Goal: Check status: Check status

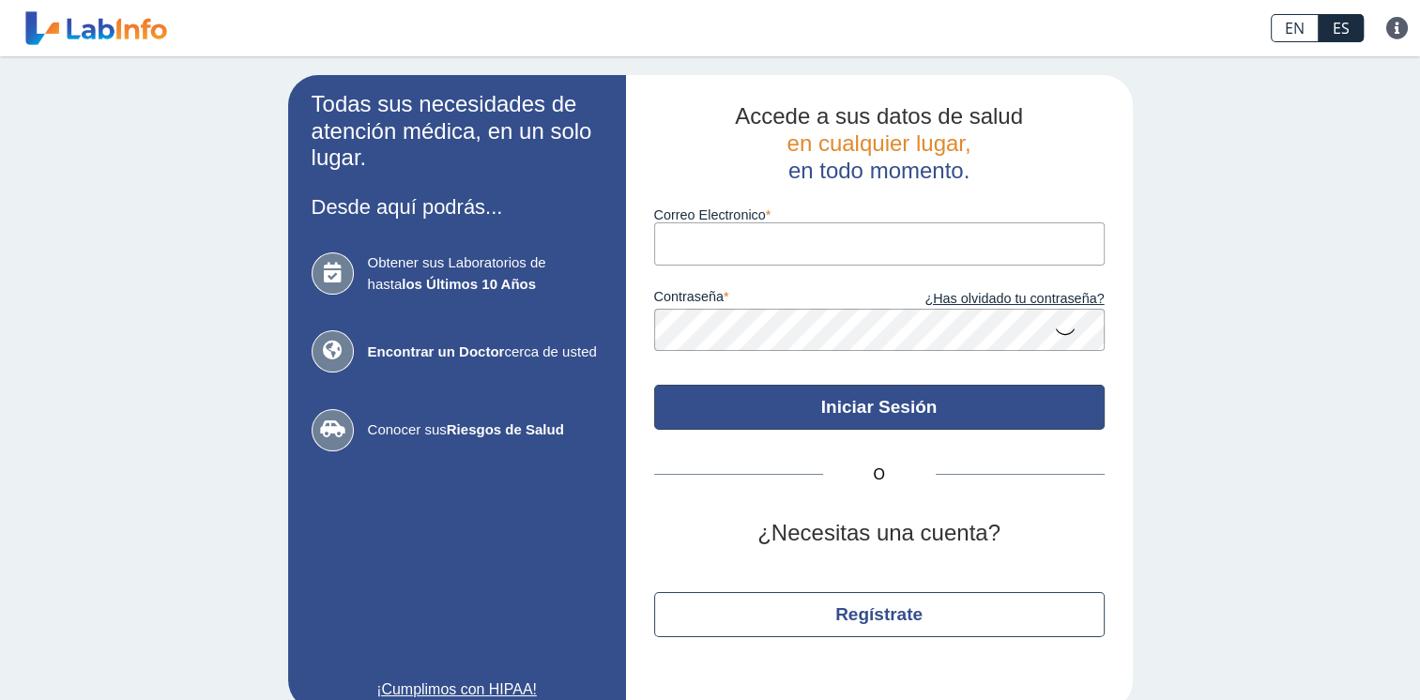
type input "[EMAIL_ADDRESS][DOMAIN_NAME]"
click at [848, 416] on button "Iniciar Sesión" at bounding box center [879, 407] width 451 height 45
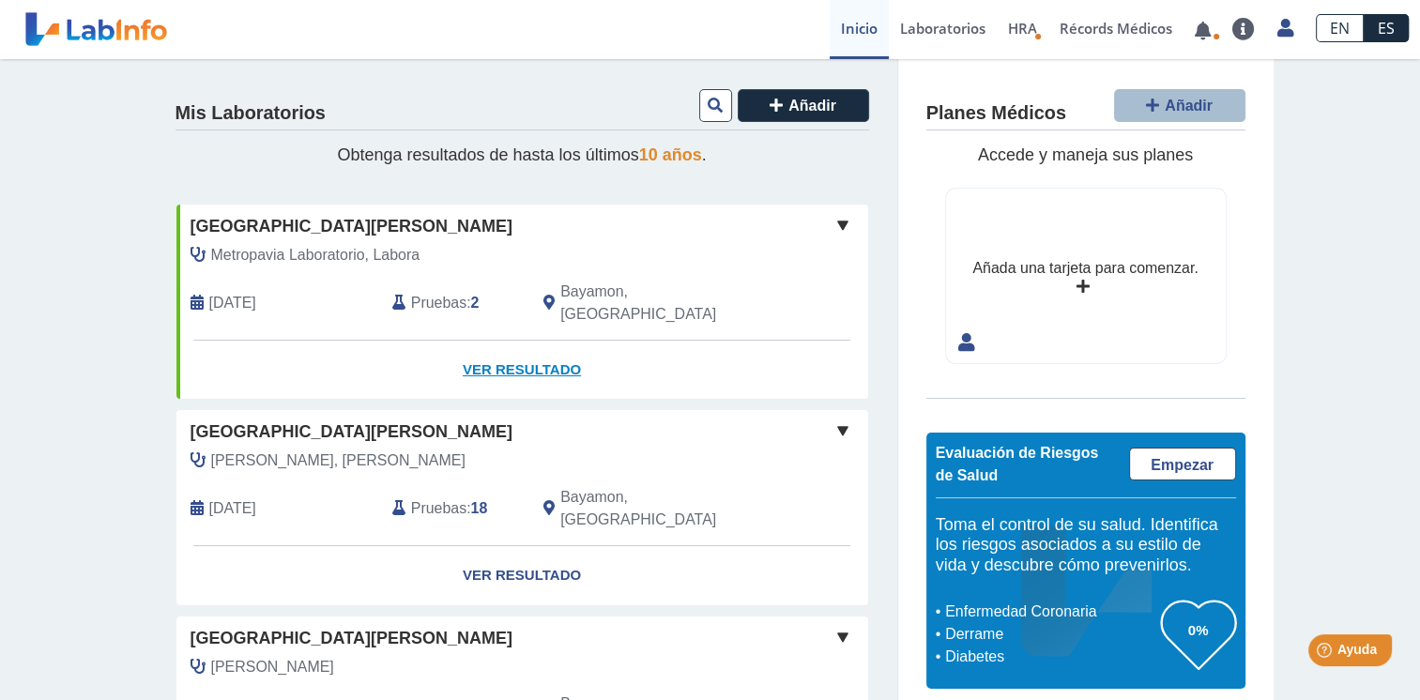
click at [530, 351] on link "Ver Resultado" at bounding box center [522, 370] width 692 height 59
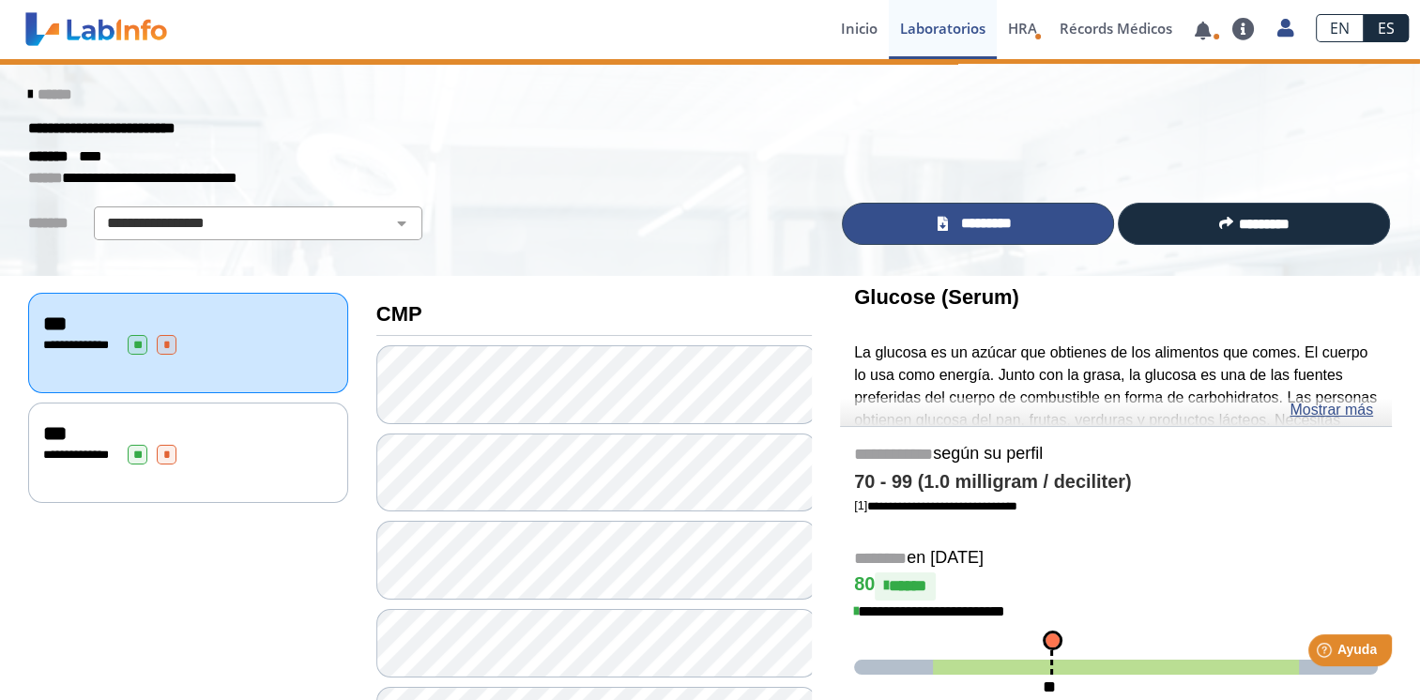
click at [970, 217] on span "*********" at bounding box center [986, 224] width 65 height 22
